Goal: Information Seeking & Learning: Understand process/instructions

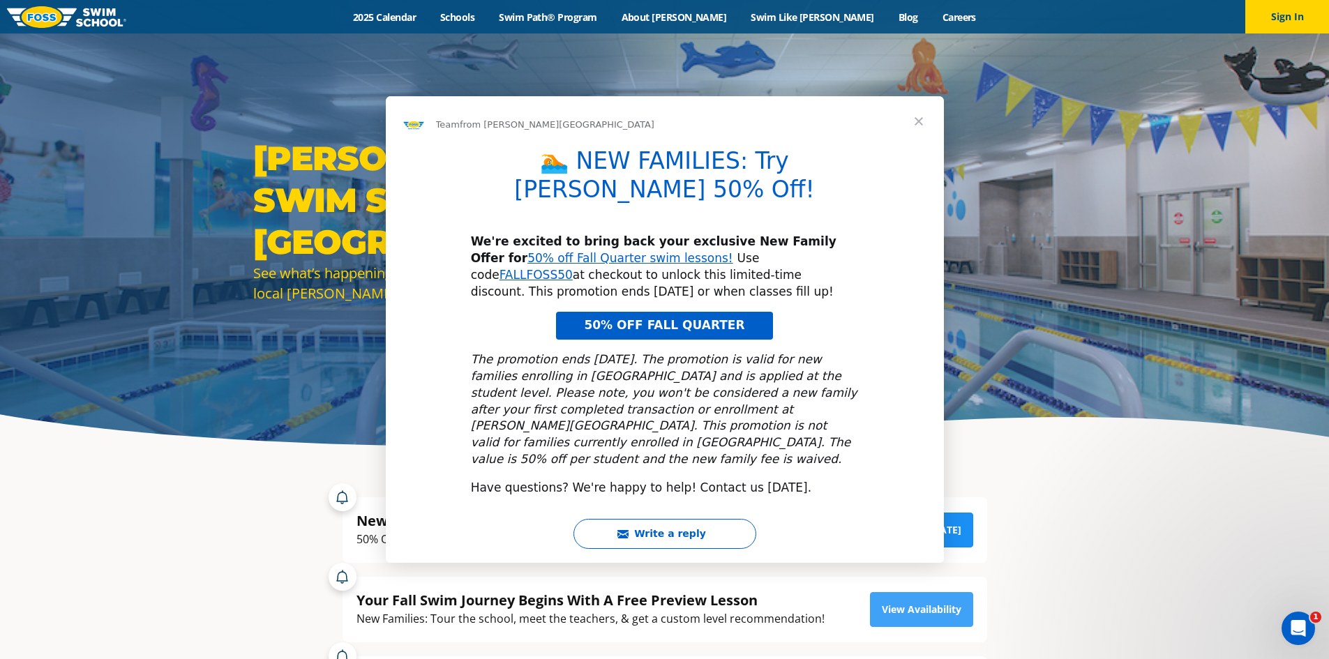
click at [914, 529] on div "Write a reply" at bounding box center [665, 541] width 558 height 44
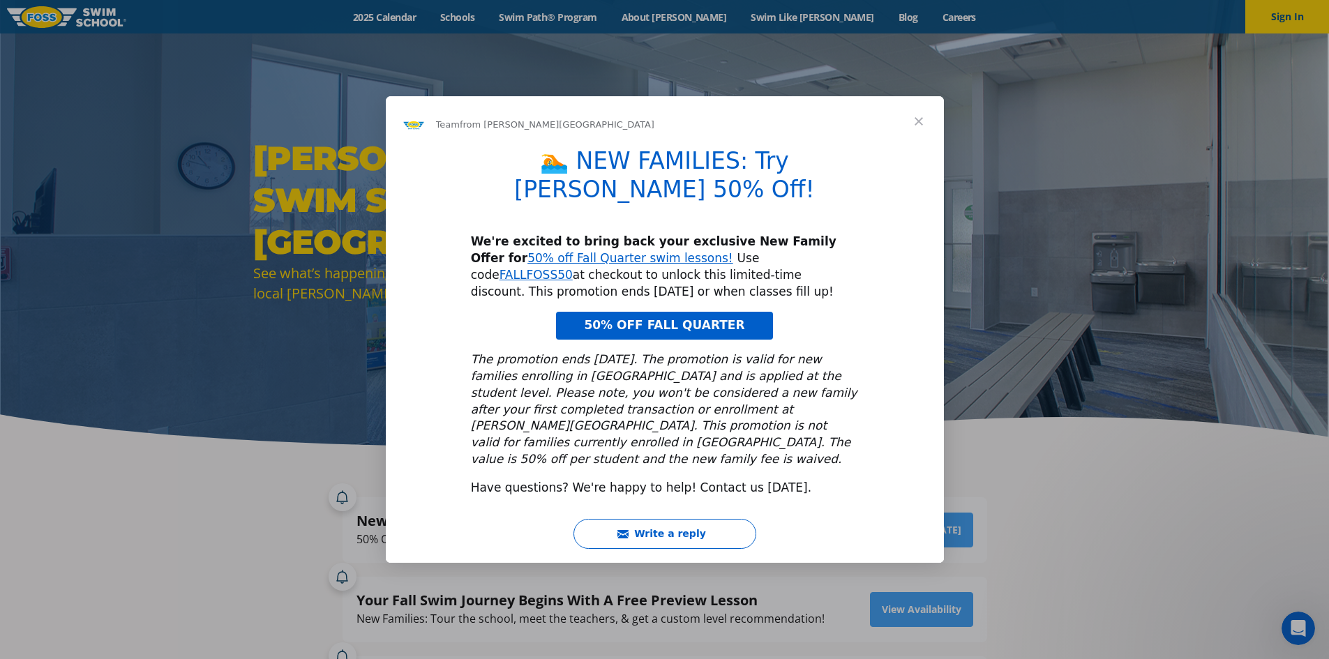
click at [671, 318] on span "50% OFF FALL QUARTER" at bounding box center [664, 325] width 160 height 14
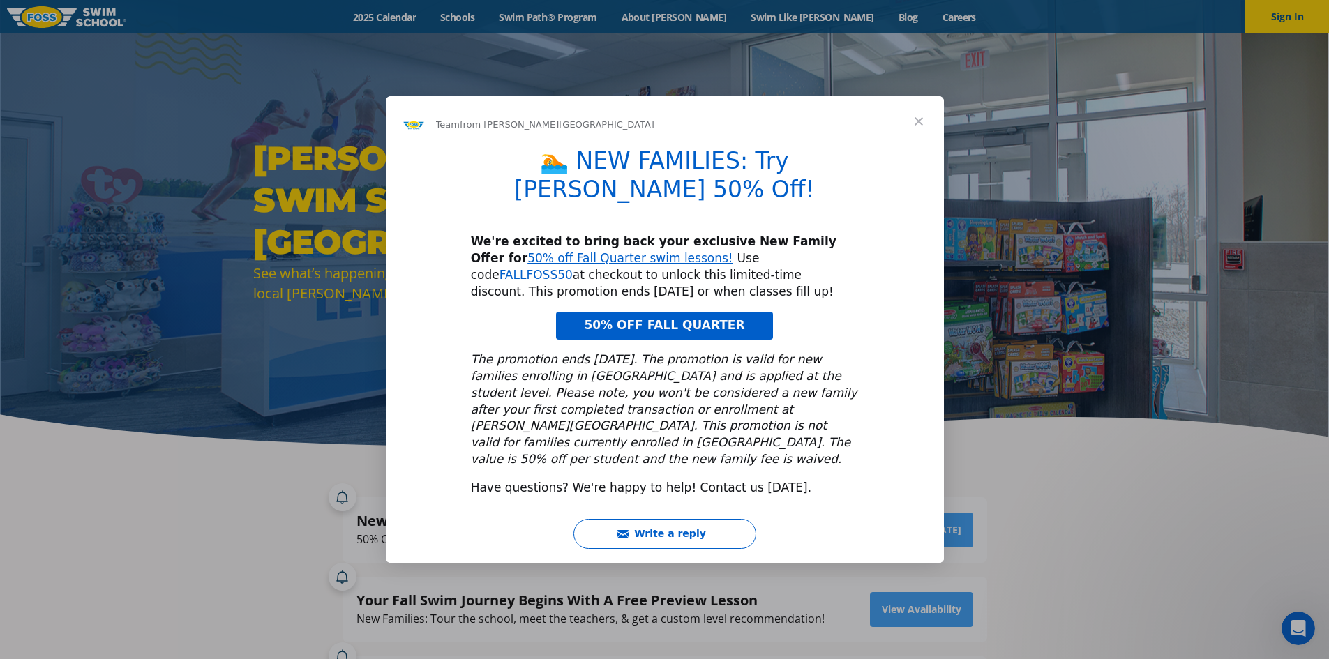
click at [913, 146] on span "Close" at bounding box center [918, 121] width 50 height 50
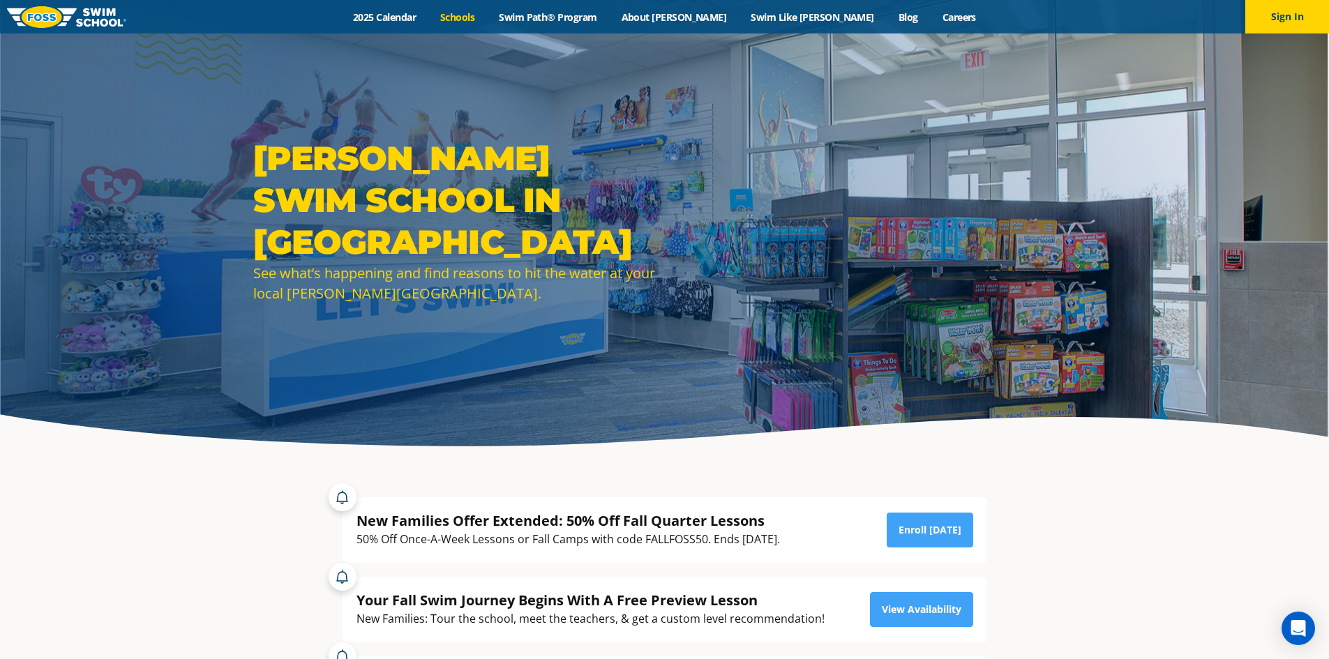
click at [487, 20] on link "Schools" at bounding box center [457, 16] width 59 height 13
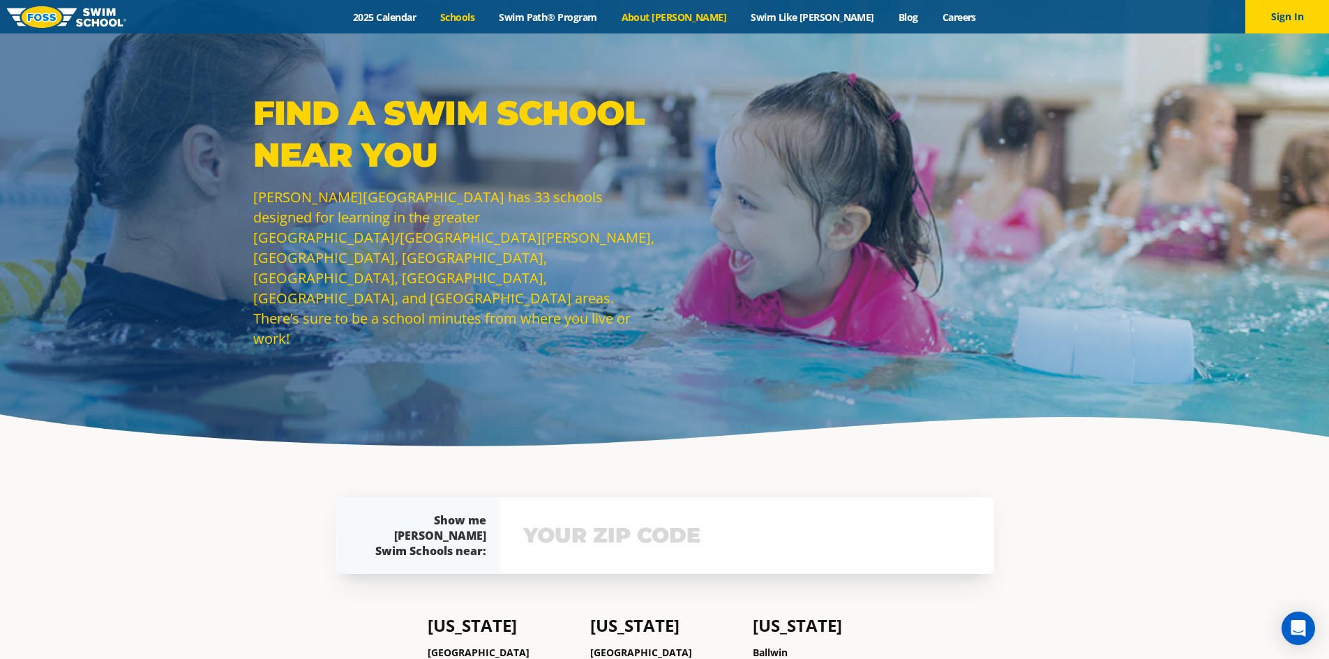
click at [679, 20] on link "About [PERSON_NAME]" at bounding box center [674, 16] width 130 height 13
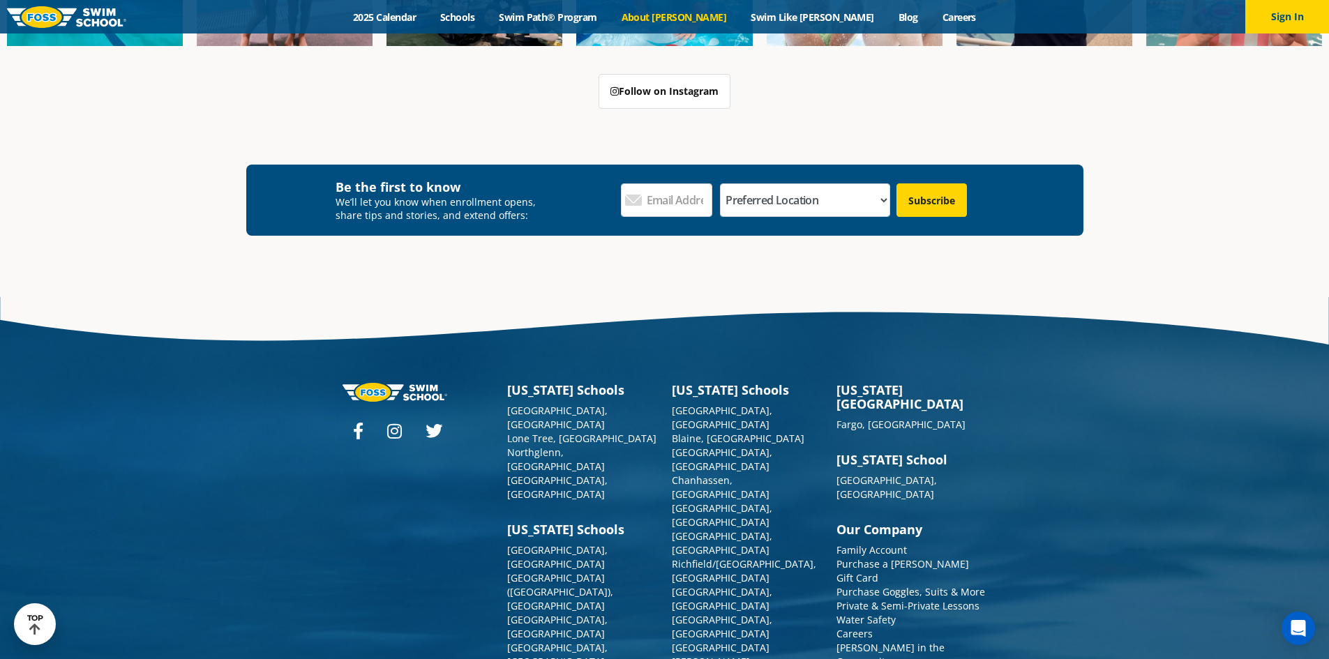
scroll to position [3729, 0]
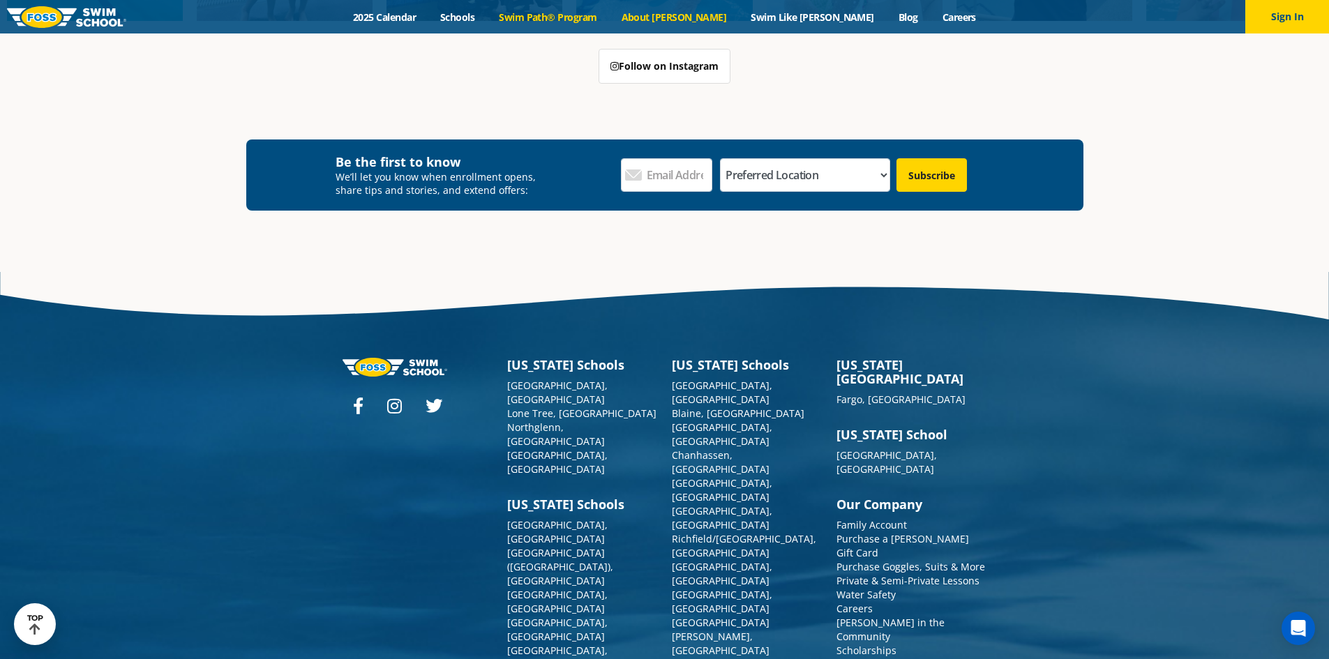
click at [591, 11] on link "Swim Path® Program" at bounding box center [548, 16] width 122 height 13
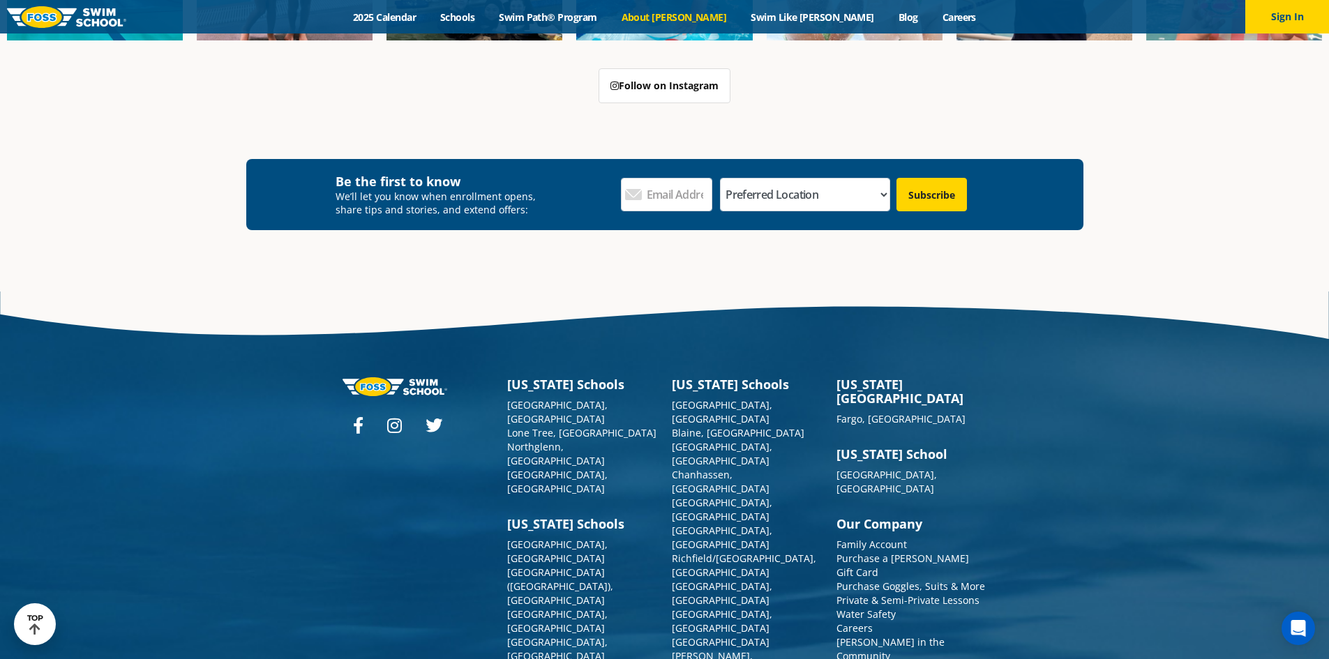
scroll to position [3748, 0]
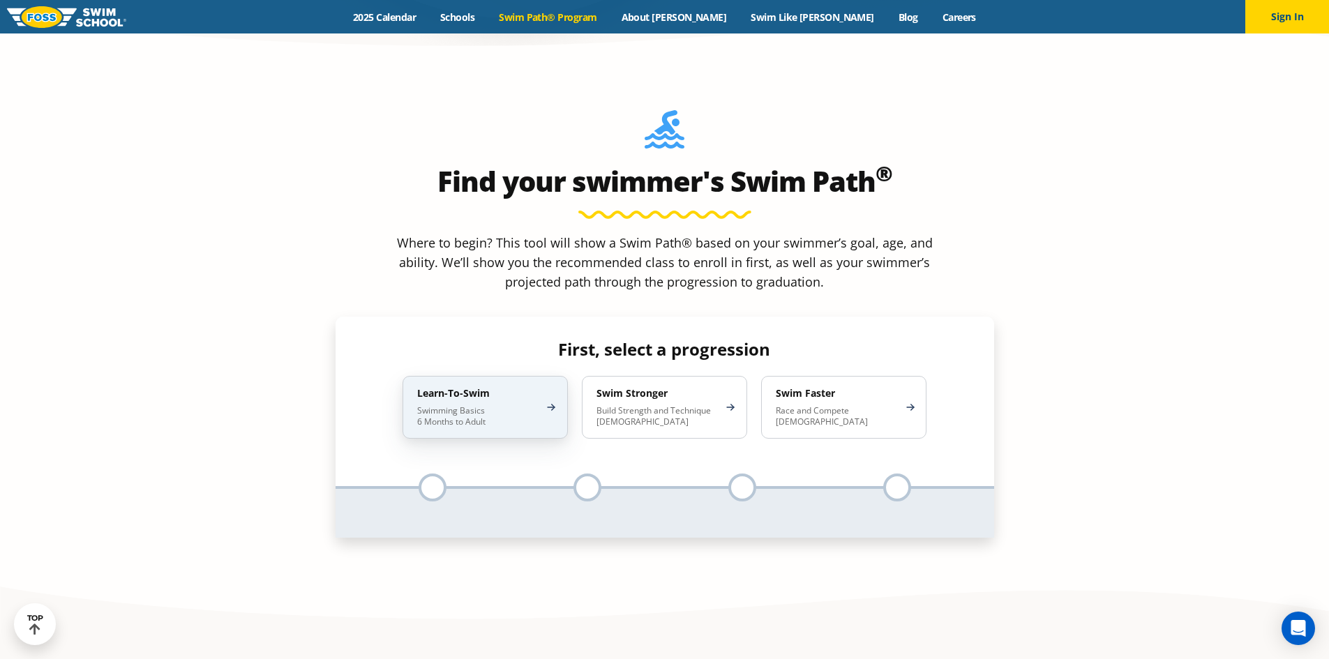
scroll to position [1325, 0]
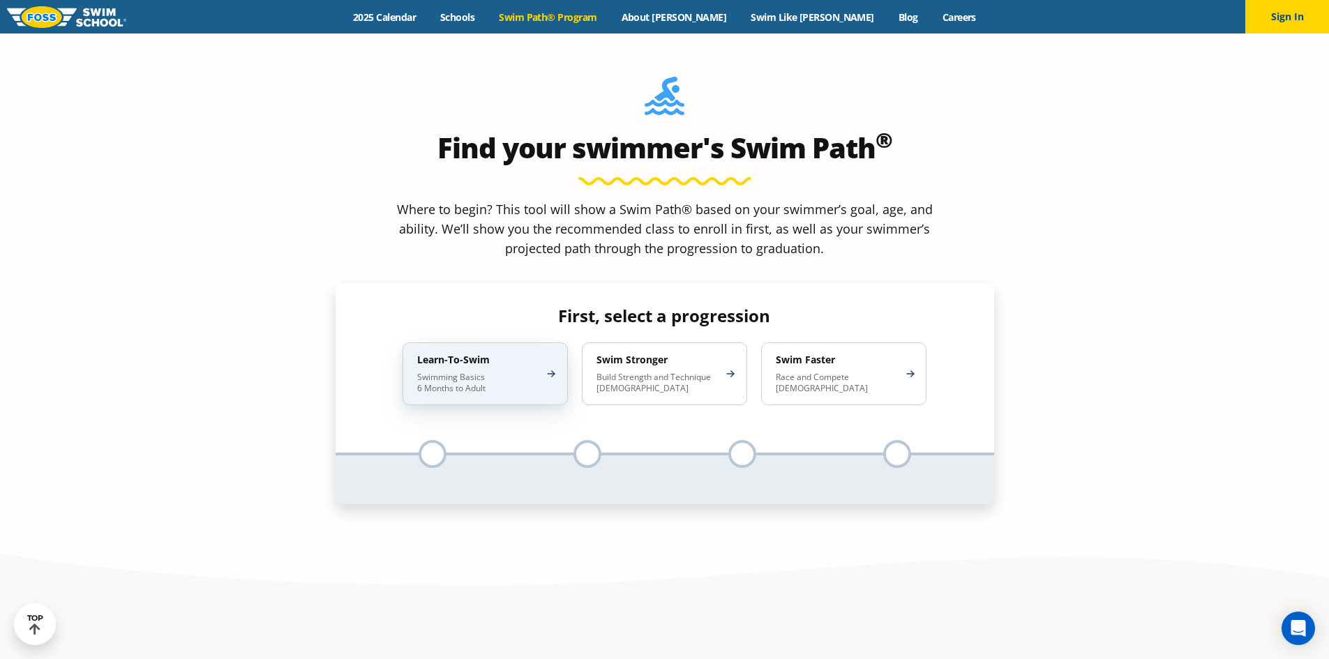
click at [496, 372] on p "Swimming Basics 6 Months to Adult" at bounding box center [478, 383] width 122 height 22
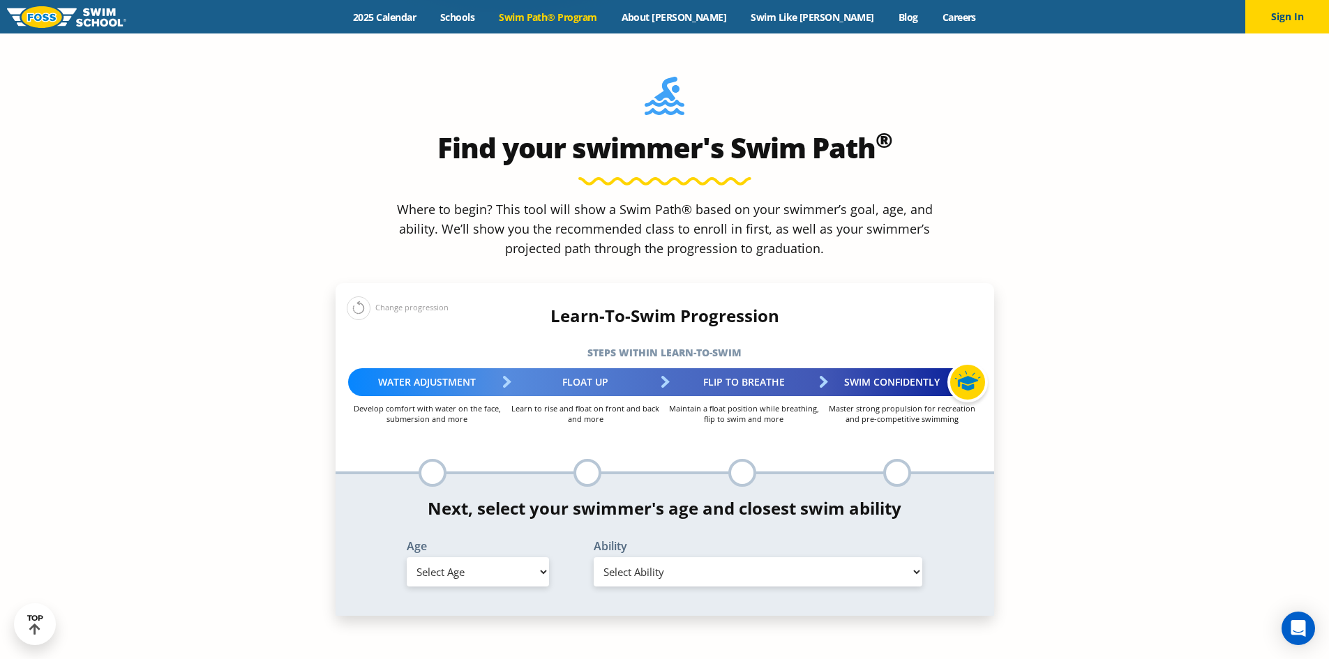
click at [512, 557] on select "Select Age [DEMOGRAPHIC_DATA] months - 1 year 1 year 2 years 3 years 4 years 5 …" at bounding box center [478, 571] width 142 height 29
select select "2-years"
click at [407, 557] on select "Select Age [DEMOGRAPHIC_DATA] months - 1 year 1 year 2 years 3 years 4 years 5 …" at bounding box center [478, 571] width 142 height 29
click at [626, 557] on select "Select Ability First in-water experience Comfortable with water poured over the…" at bounding box center [757, 571] width 329 height 29
select select "2-years-comfortable-with-water-poured-over-face-eyes-and-ears-and-with-ears-in-…"
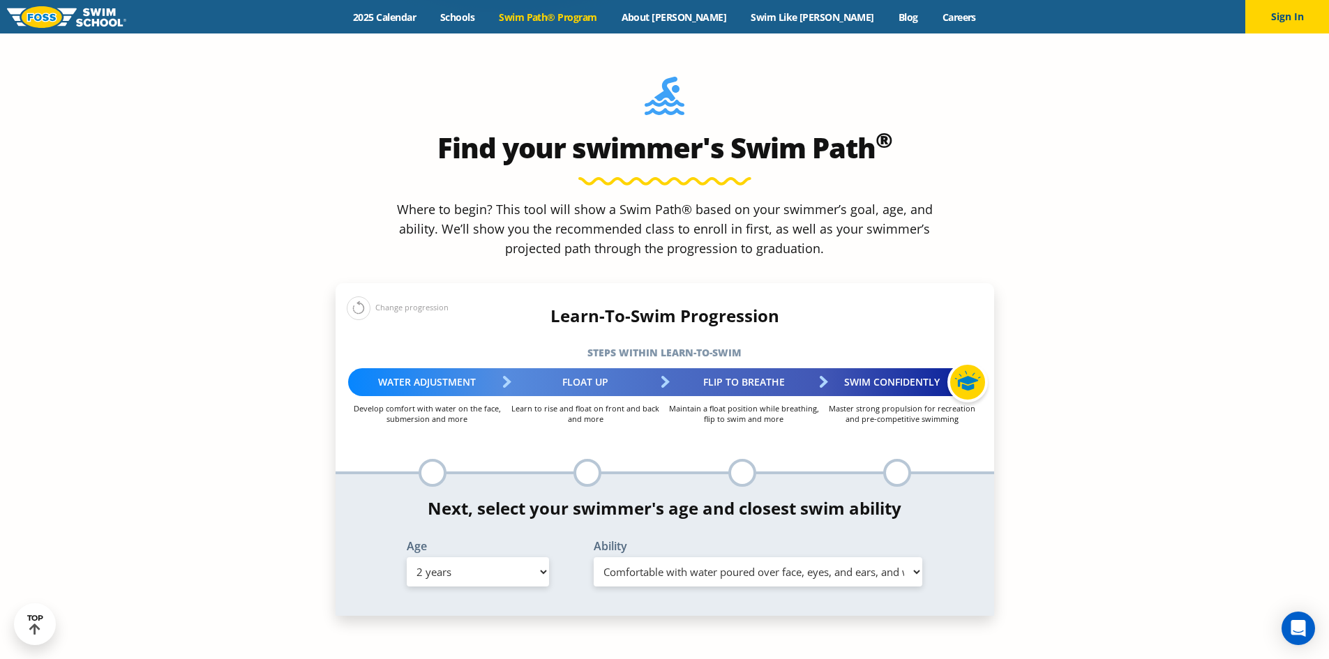
click at [593, 557] on select "Select Ability First in-water experience Comfortable with water poured over the…" at bounding box center [757, 571] width 329 height 29
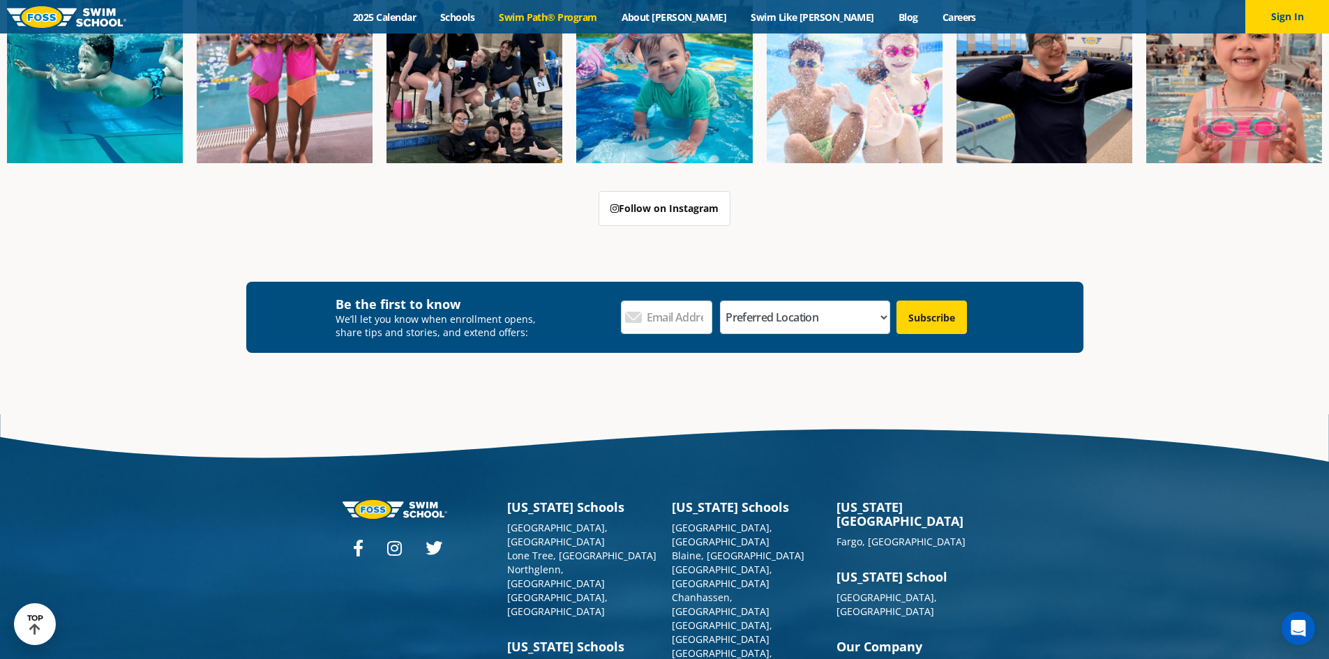
scroll to position [4503, 0]
